Goal: Task Accomplishment & Management: Manage account settings

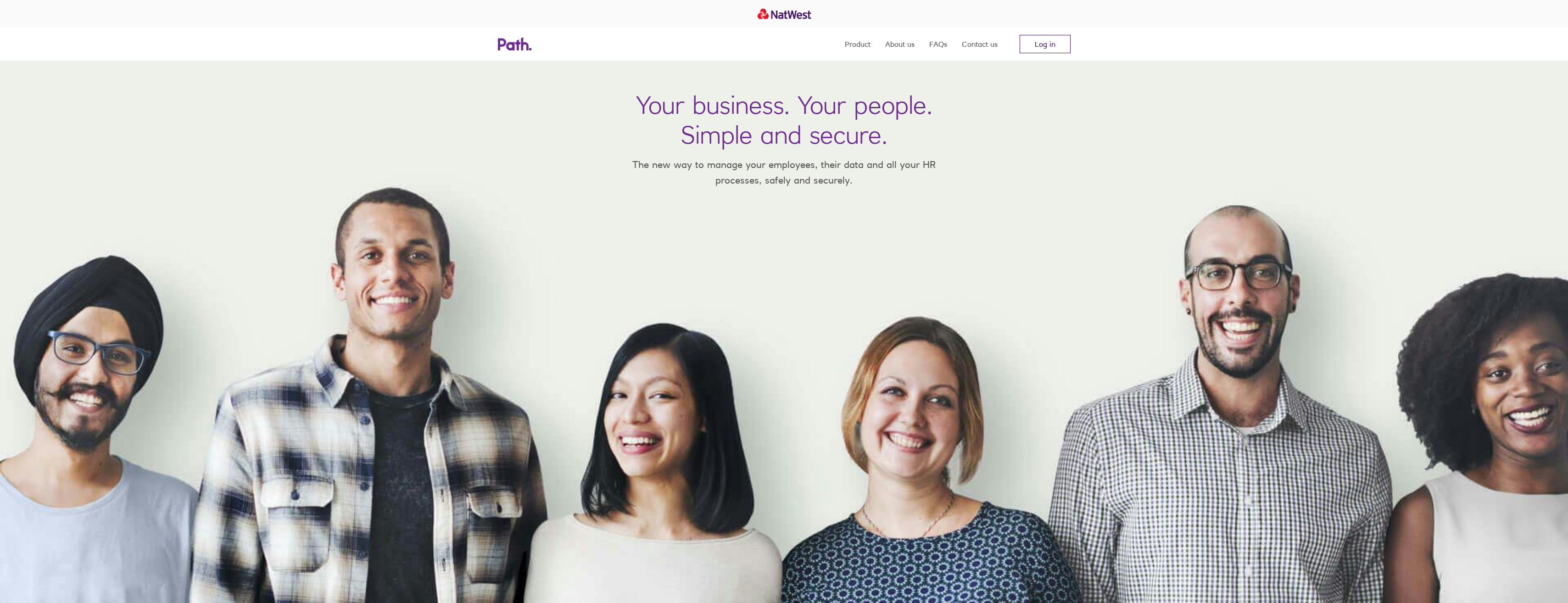
click at [514, 46] on link "Log in" at bounding box center [1045, 44] width 51 height 18
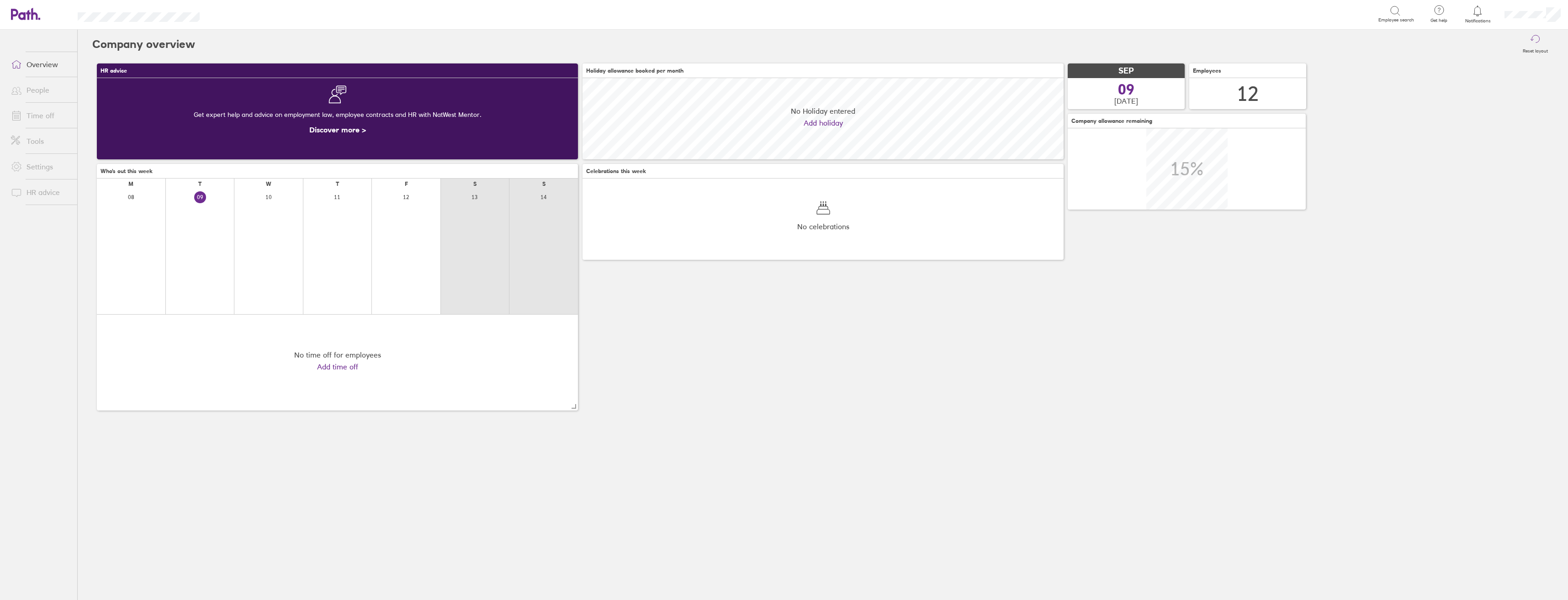
scroll to position [82, 481]
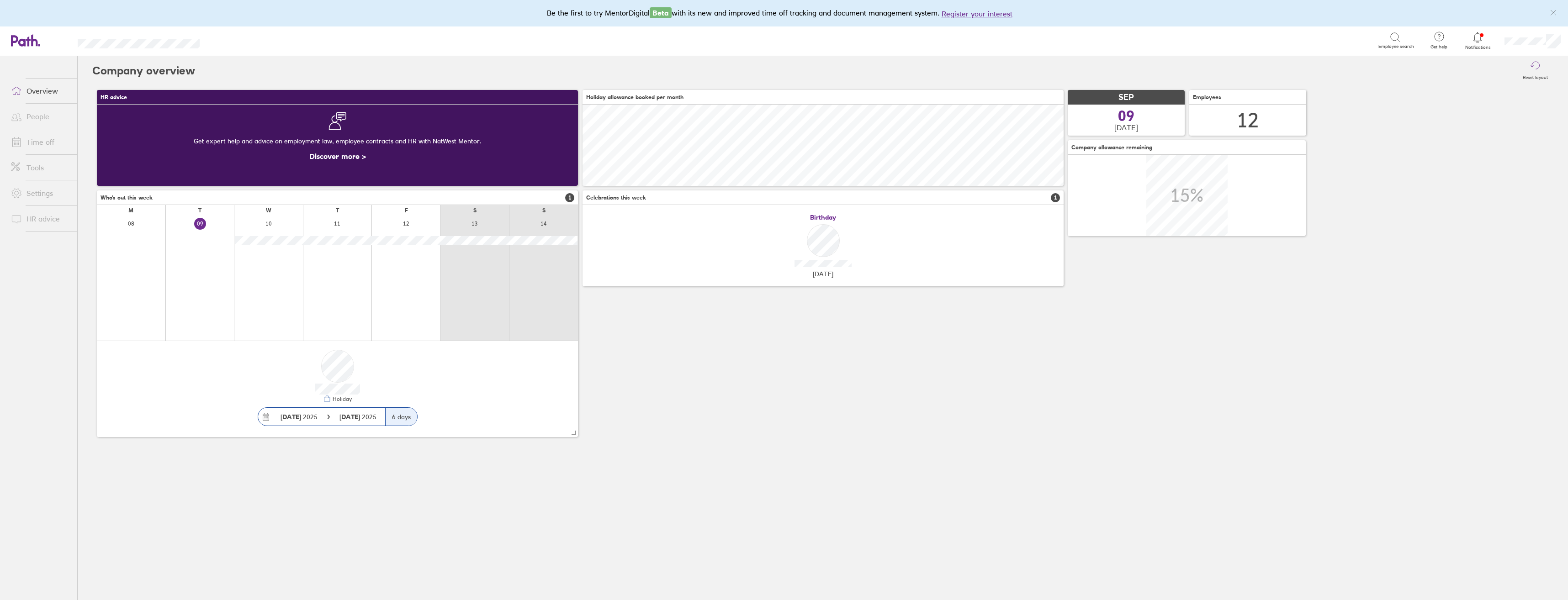
click at [41, 141] on link "Time off" at bounding box center [40, 142] width 74 height 18
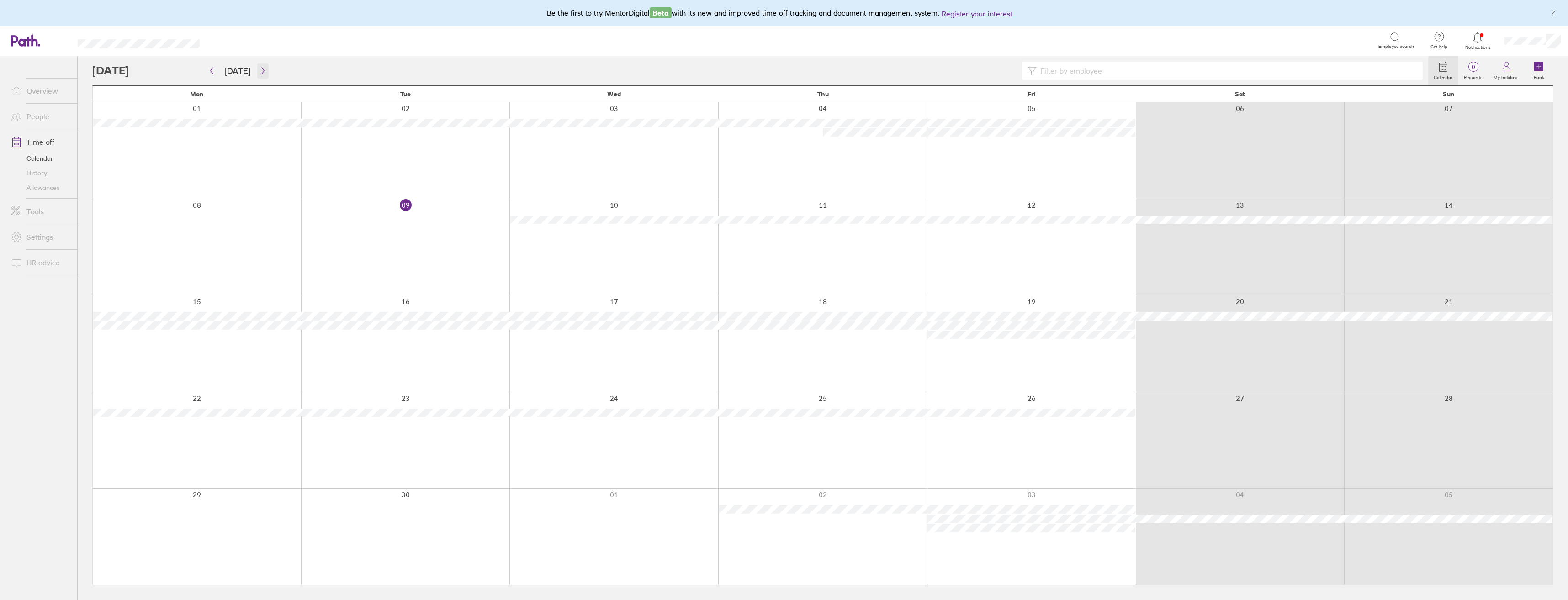
click at [265, 71] on button "button" at bounding box center [263, 71] width 12 height 15
click at [213, 72] on icon "button" at bounding box center [211, 71] width 7 height 7
